Goal: Task Accomplishment & Management: Manage account settings

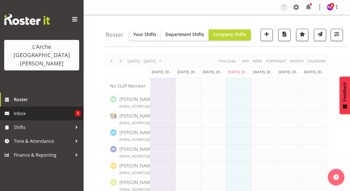
click at [37, 109] on span "Inbox" at bounding box center [44, 113] width 61 height 8
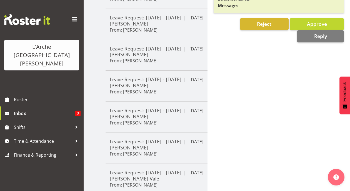
scroll to position [216, 0]
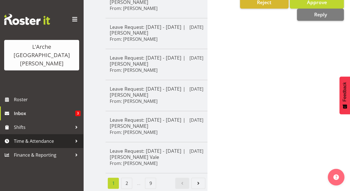
click at [47, 137] on span "Time & Attendance" at bounding box center [43, 141] width 58 height 8
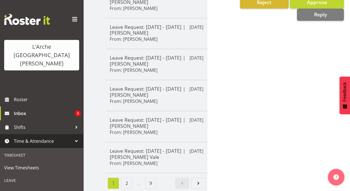
scroll to position [37, 0]
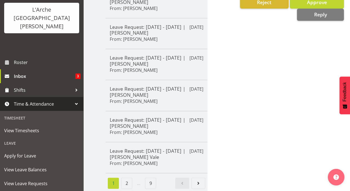
click at [11, 138] on div "Leave" at bounding box center [41, 143] width 80 height 11
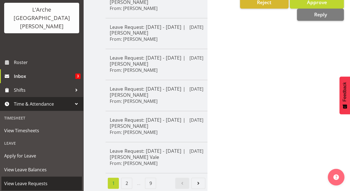
click at [39, 179] on span "View Leave Requests" at bounding box center [41, 183] width 75 height 8
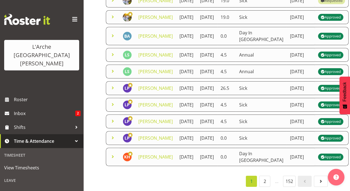
scroll to position [324, 0]
click at [267, 179] on link "2" at bounding box center [264, 181] width 11 height 11
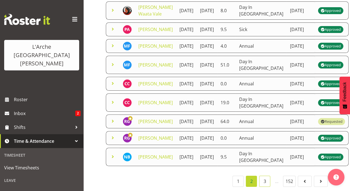
click at [266, 179] on link "3" at bounding box center [264, 181] width 11 height 11
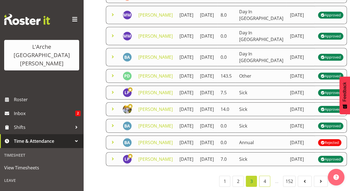
click at [269, 181] on link "4" at bounding box center [264, 181] width 11 height 11
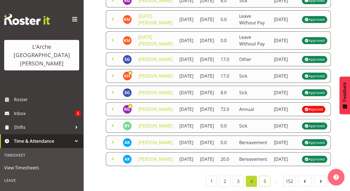
click at [266, 178] on link "5" at bounding box center [264, 181] width 11 height 11
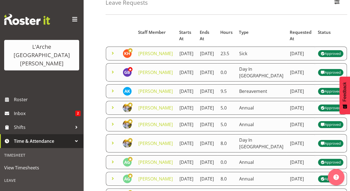
scroll to position [0, 0]
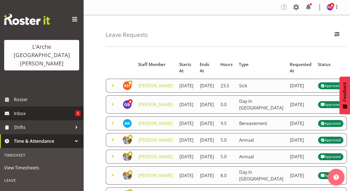
click at [31, 109] on span "Inbox" at bounding box center [44, 113] width 61 height 8
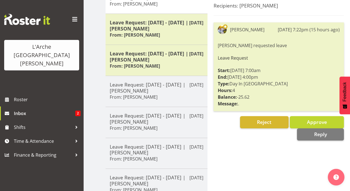
scroll to position [96, 0]
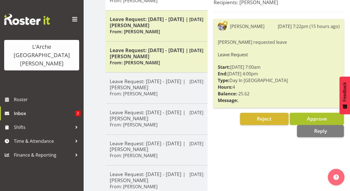
click at [297, 119] on button "Approve" at bounding box center [316, 119] width 54 height 12
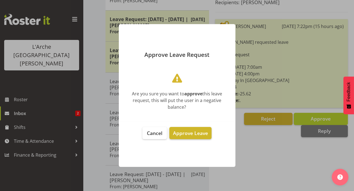
click at [190, 135] on span "Approve Leave" at bounding box center [190, 133] width 35 height 7
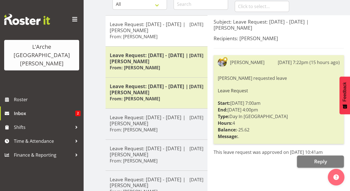
scroll to position [41, 0]
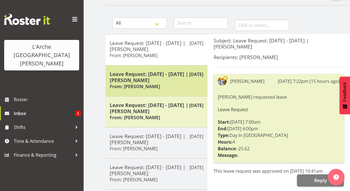
click at [178, 78] on h5 "Leave Request: [DATE] - [DATE] | [PERSON_NAME]" at bounding box center [156, 77] width 93 height 12
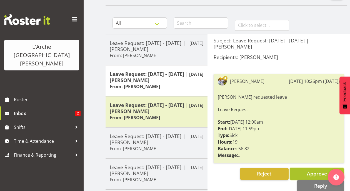
click at [295, 173] on button "Approve" at bounding box center [316, 174] width 54 height 12
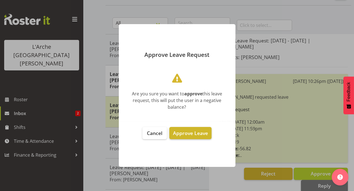
click at [196, 132] on span "Approve Leave" at bounding box center [190, 133] width 35 height 7
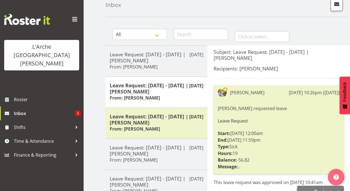
scroll to position [15, 0]
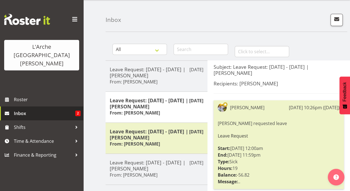
click at [48, 109] on span "Inbox" at bounding box center [44, 113] width 61 height 8
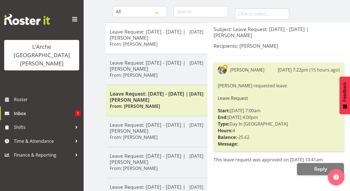
scroll to position [56, 0]
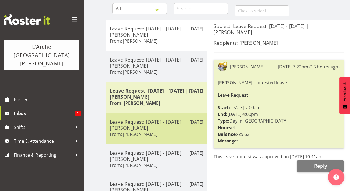
click at [165, 133] on div "Leave Request: [DATE] - [DATE] | [PERSON_NAME] From: [PERSON_NAME]" at bounding box center [156, 129] width 93 height 20
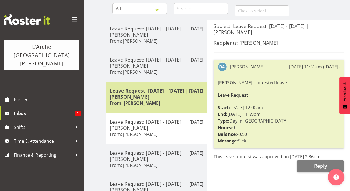
click at [165, 102] on div "Leave Request: [DATE] - [DATE] | [PERSON_NAME] From: [PERSON_NAME]" at bounding box center [156, 98] width 93 height 20
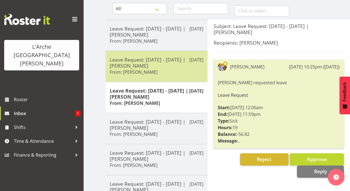
click at [170, 75] on div "Leave Request: [DATE] - [DATE] | [PERSON_NAME] From: [PERSON_NAME]" at bounding box center [156, 67] width 93 height 20
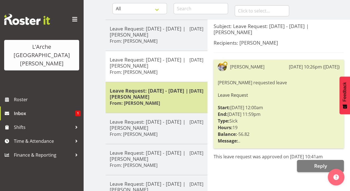
click at [161, 100] on div "Leave Request: [DATE] - [DATE] | [PERSON_NAME] From: [PERSON_NAME]" at bounding box center [156, 98] width 93 height 20
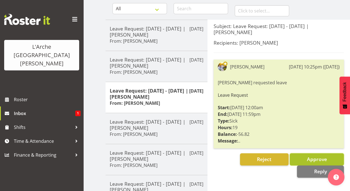
click at [296, 157] on button "Approve" at bounding box center [316, 159] width 54 height 12
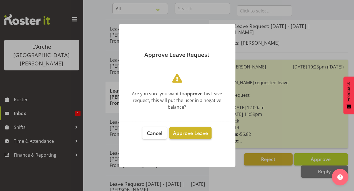
click at [196, 138] on button "Approve Leave" at bounding box center [190, 133] width 42 height 12
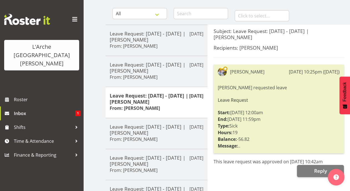
scroll to position [0, 0]
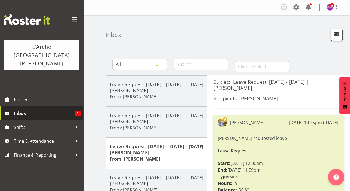
click at [17, 109] on span "Inbox" at bounding box center [44, 113] width 61 height 8
